Goal: Browse casually

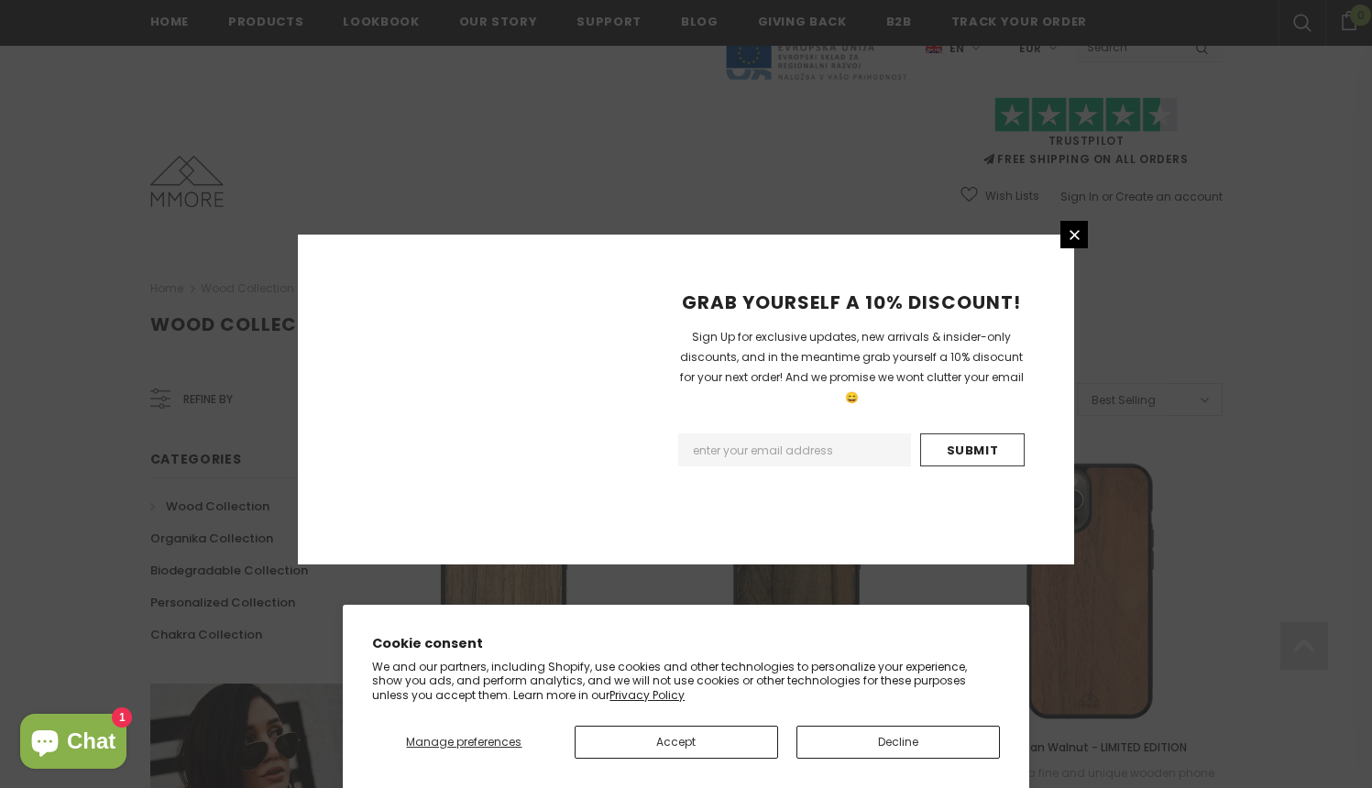
scroll to position [2108, 0]
